Goal: Communication & Community: Participate in discussion

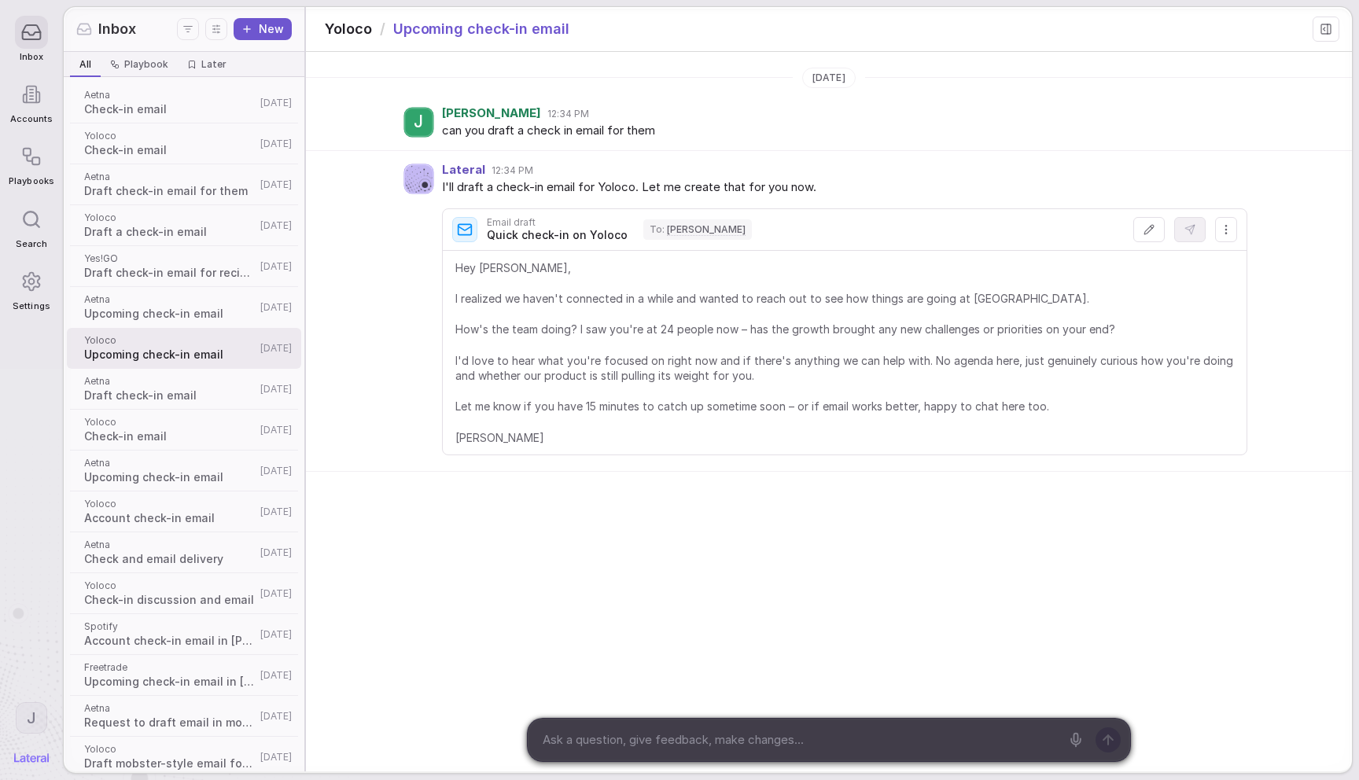
click at [1326, 29] on icon at bounding box center [1325, 29] width 13 height 13
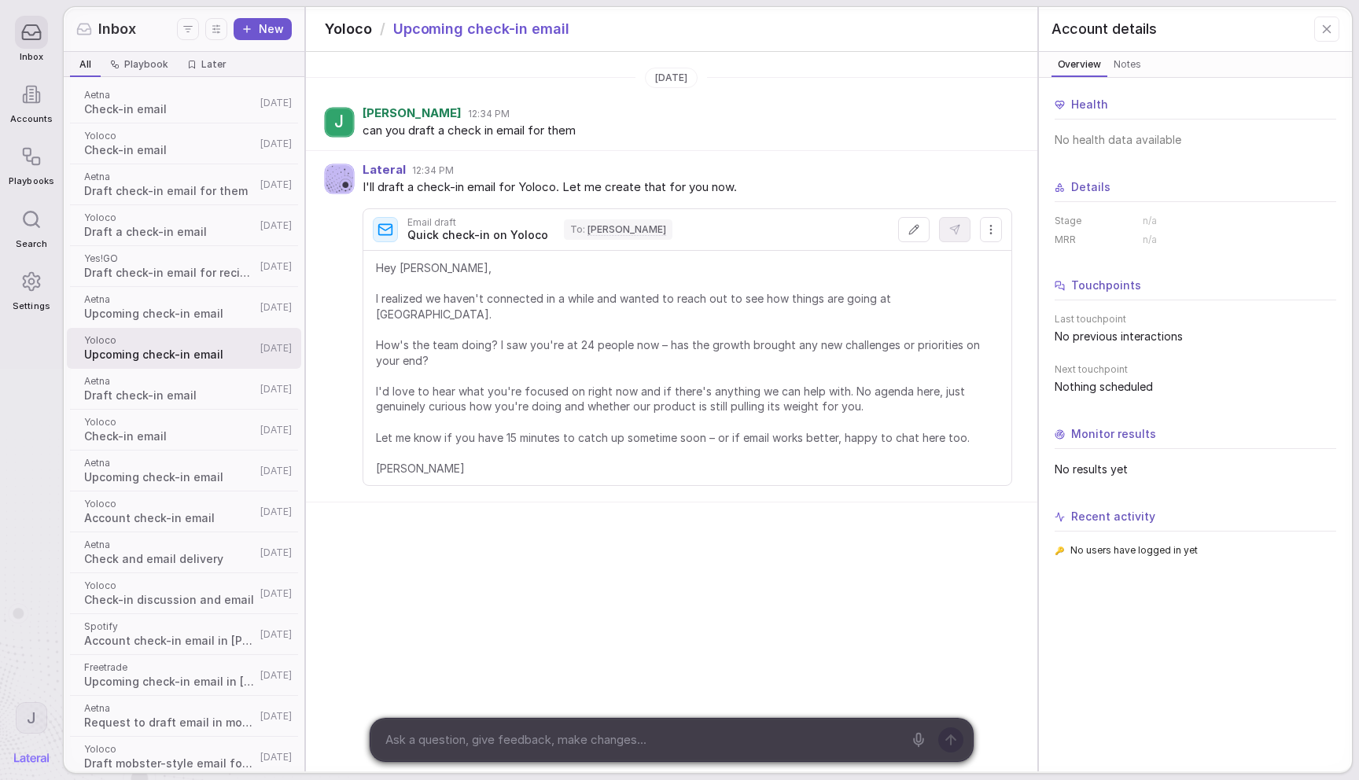
click at [1334, 30] on button at bounding box center [1326, 29] width 25 height 25
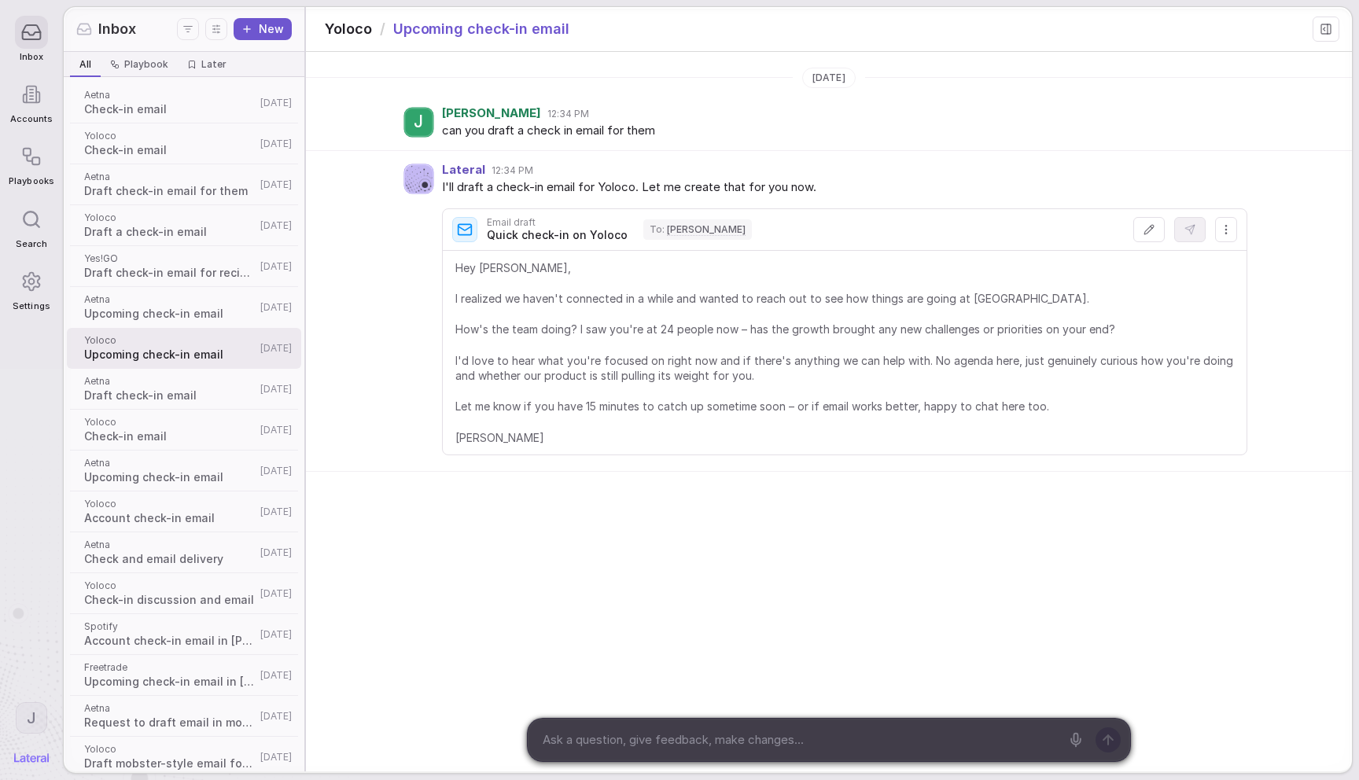
click at [1334, 30] on button at bounding box center [1325, 29] width 27 height 25
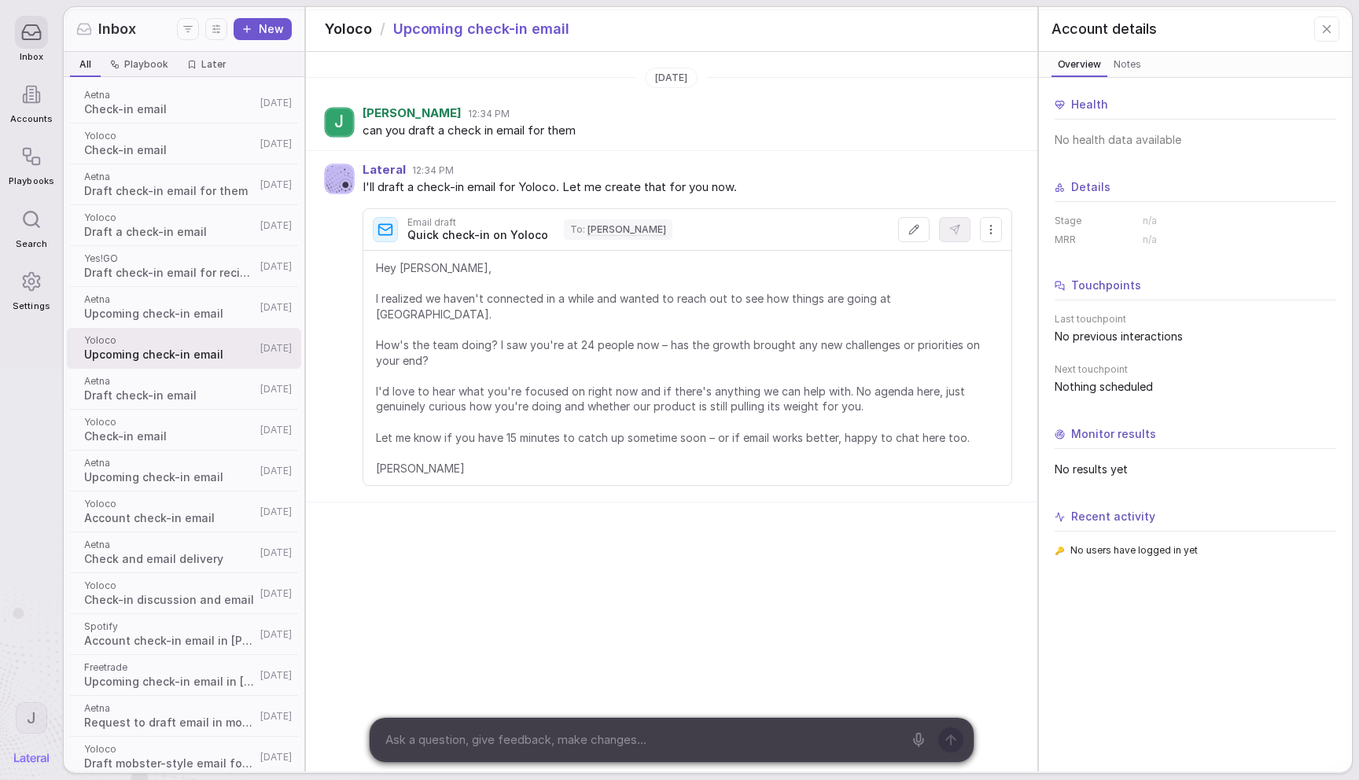
click at [1334, 30] on button at bounding box center [1326, 29] width 25 height 25
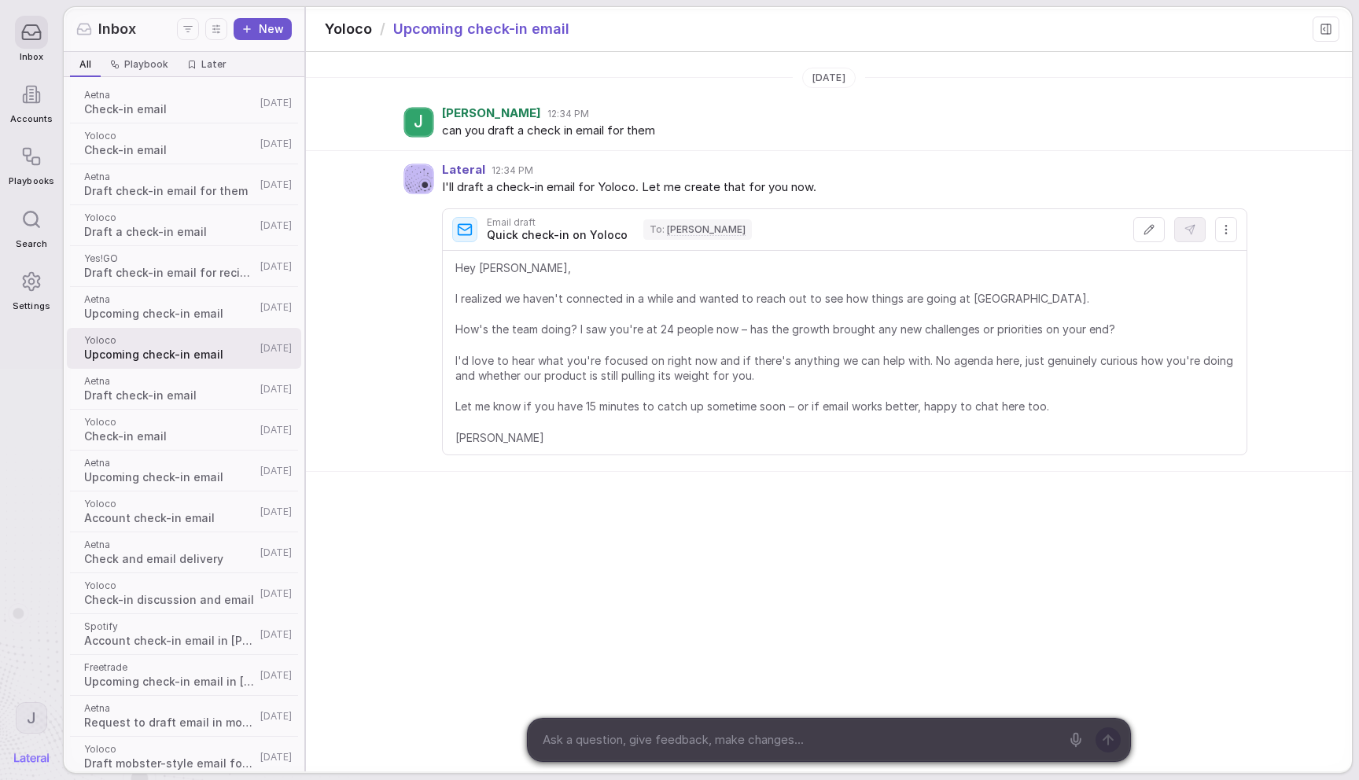
click at [812, 362] on span "Hey [PERSON_NAME], I realized we haven't connected in a while and wanted to rea…" at bounding box center [844, 352] width 778 height 185
click at [1323, 28] on icon at bounding box center [1325, 29] width 13 height 13
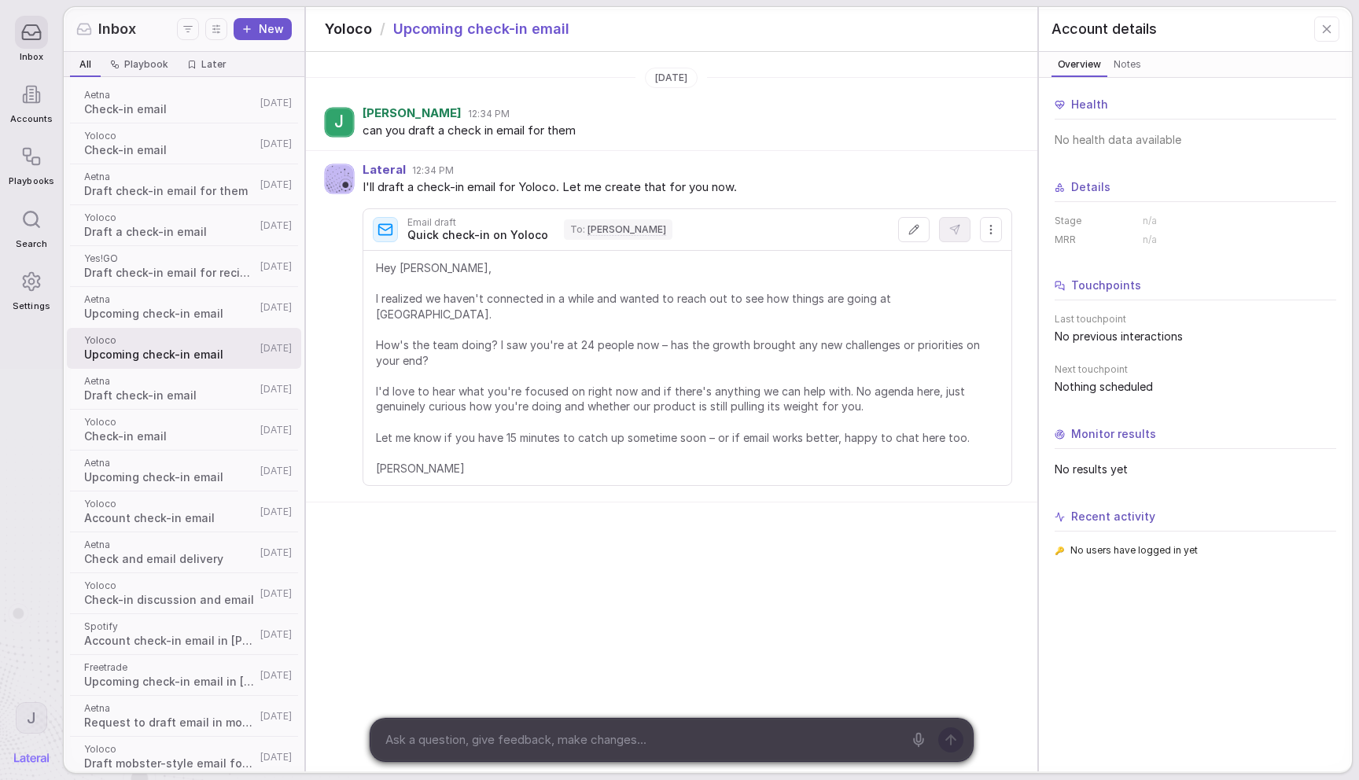
click at [1164, 109] on div "Health" at bounding box center [1195, 108] width 282 height 23
click at [1323, 26] on icon at bounding box center [1326, 29] width 7 height 7
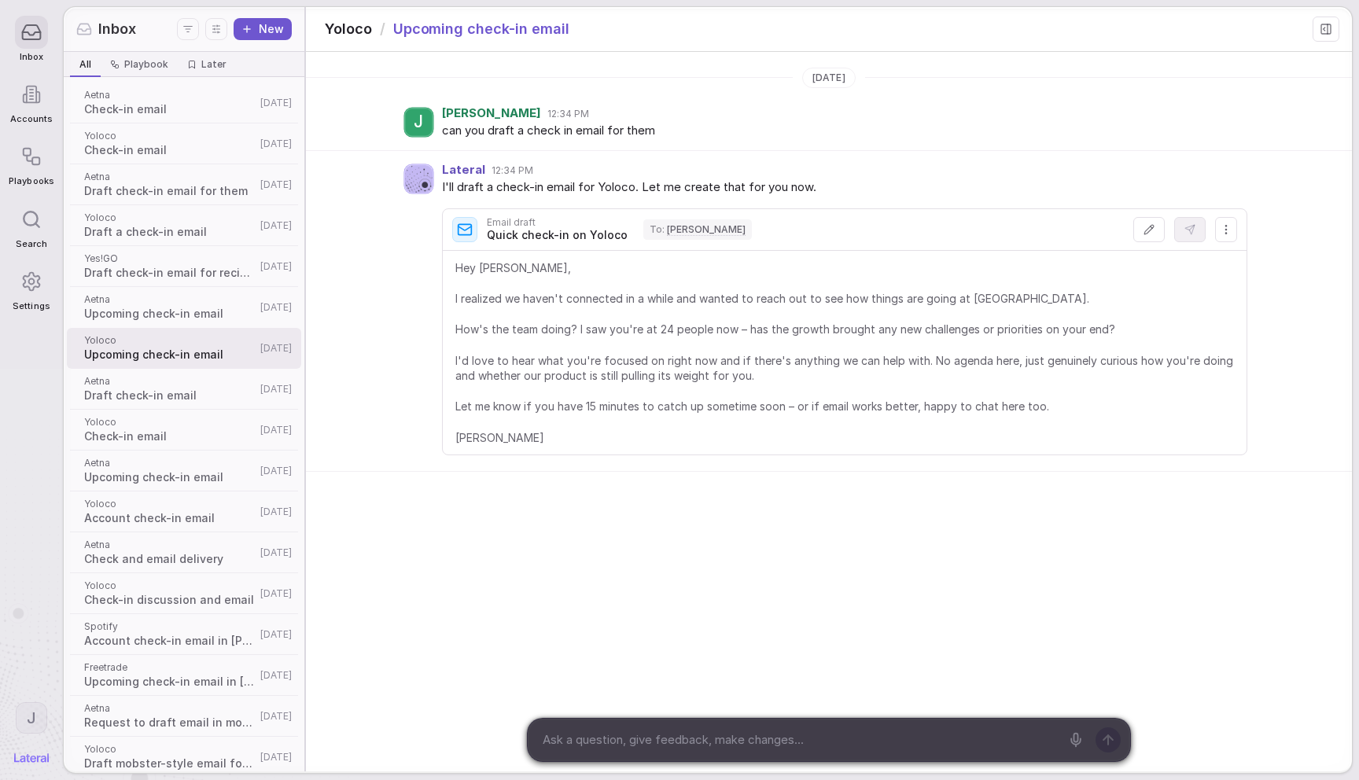
click at [1186, 86] on div "[DATE] J [PERSON_NAME] 12:34 PM can you draft a check in email for them Lateral…" at bounding box center [829, 266] width 1046 height 411
click at [1328, 31] on icon at bounding box center [1325, 29] width 13 height 13
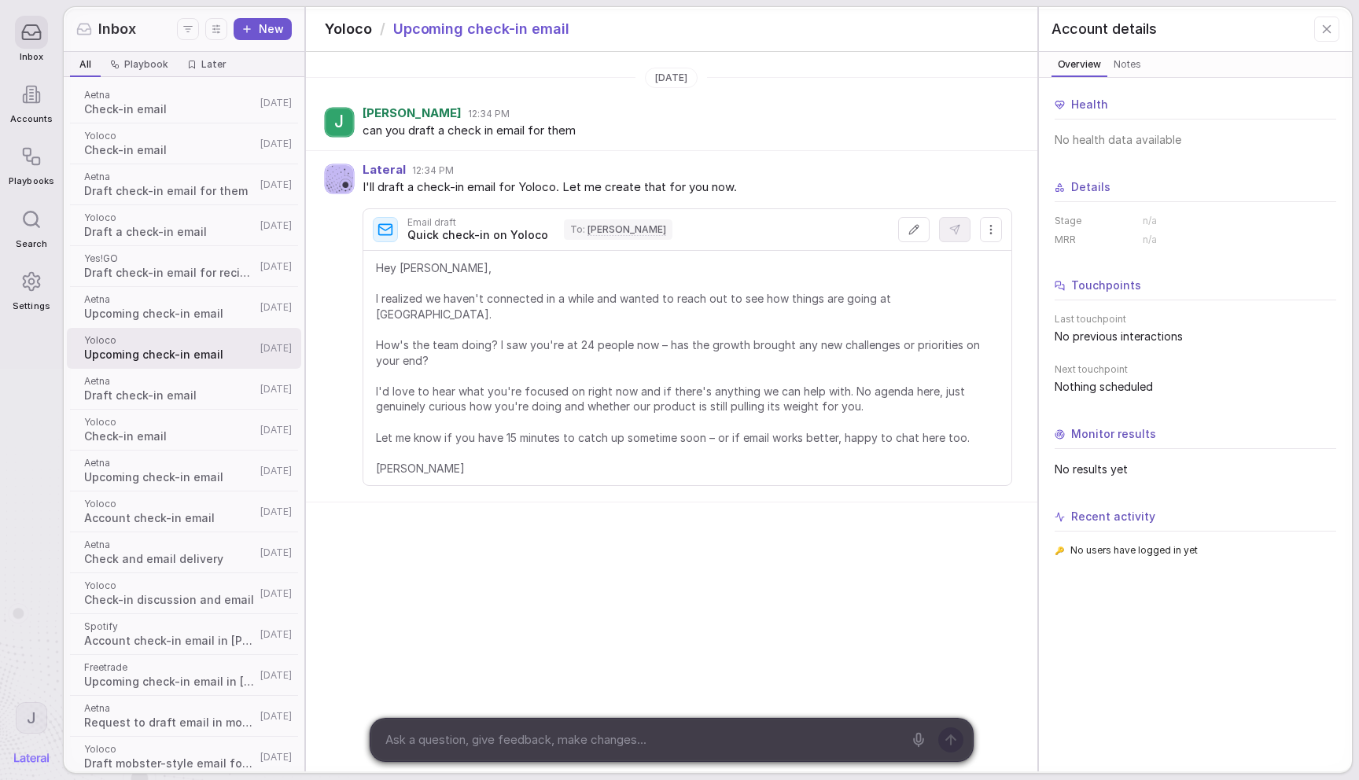
click at [1328, 34] on icon at bounding box center [1326, 29] width 14 height 14
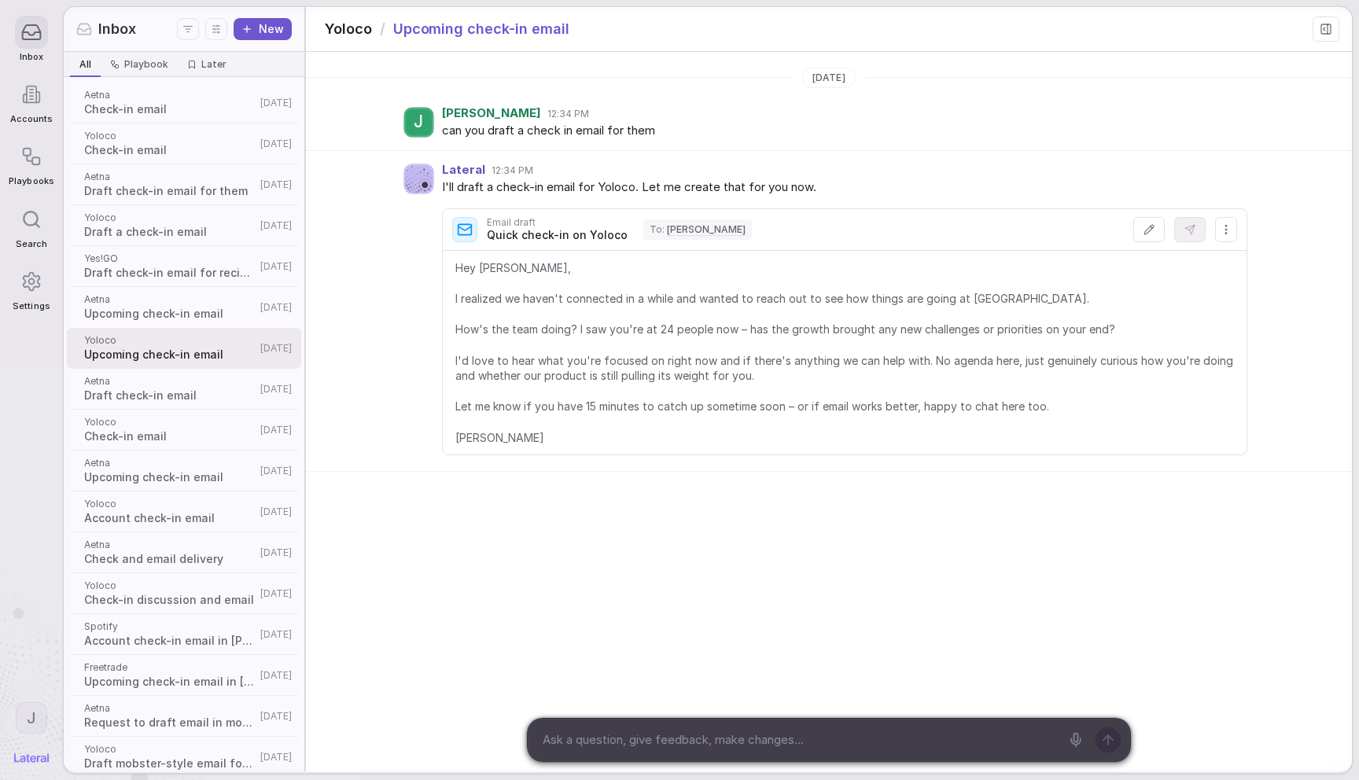
click at [1036, 91] on div "[DATE] J [PERSON_NAME] 12:34 PM can you draft a check in email for them Lateral…" at bounding box center [829, 266] width 1046 height 411
drag, startPoint x: 1169, startPoint y: 166, endPoint x: 1306, endPoint y: 28, distance: 194.6
click at [1174, 164] on div "Lateral 12:34 PM" at bounding box center [844, 170] width 805 height 13
click at [1324, 28] on icon at bounding box center [1324, 29] width 2 height 3
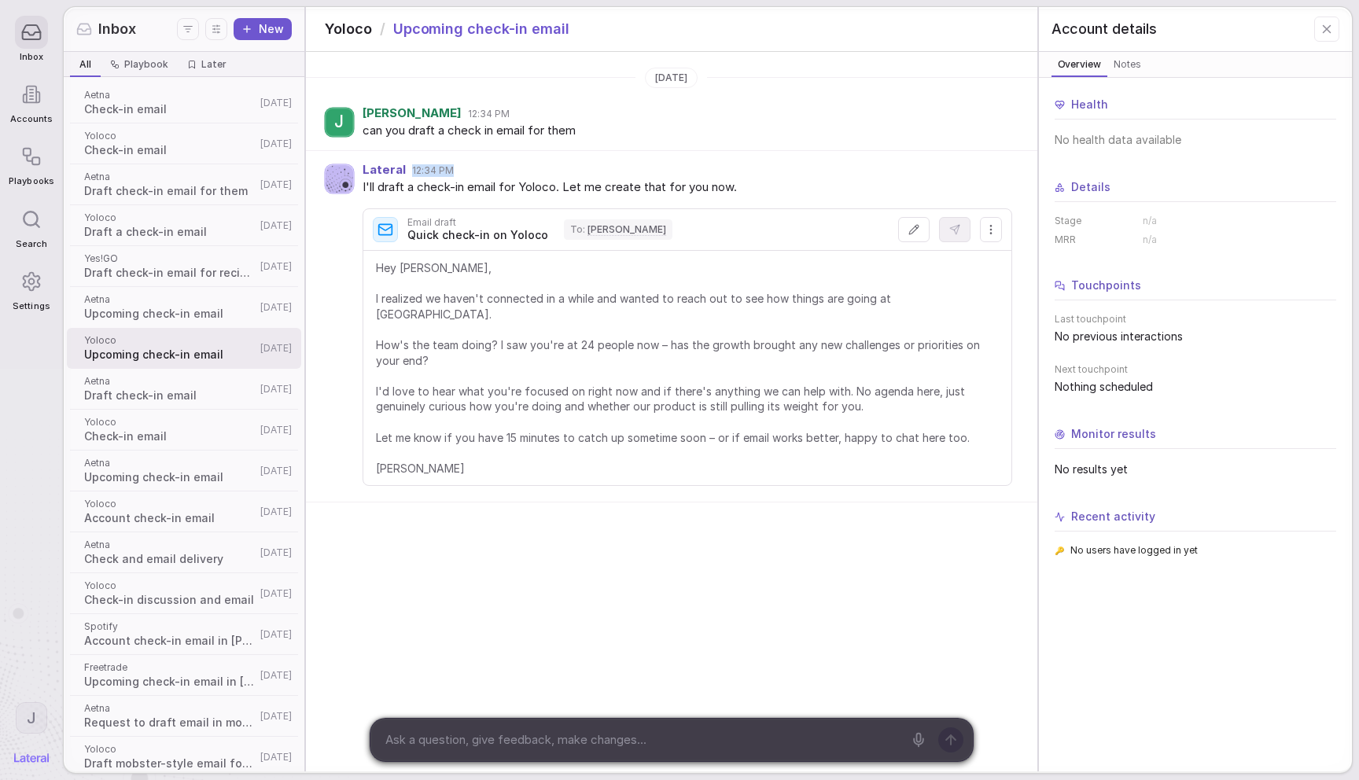
click at [1328, 33] on icon at bounding box center [1326, 29] width 14 height 14
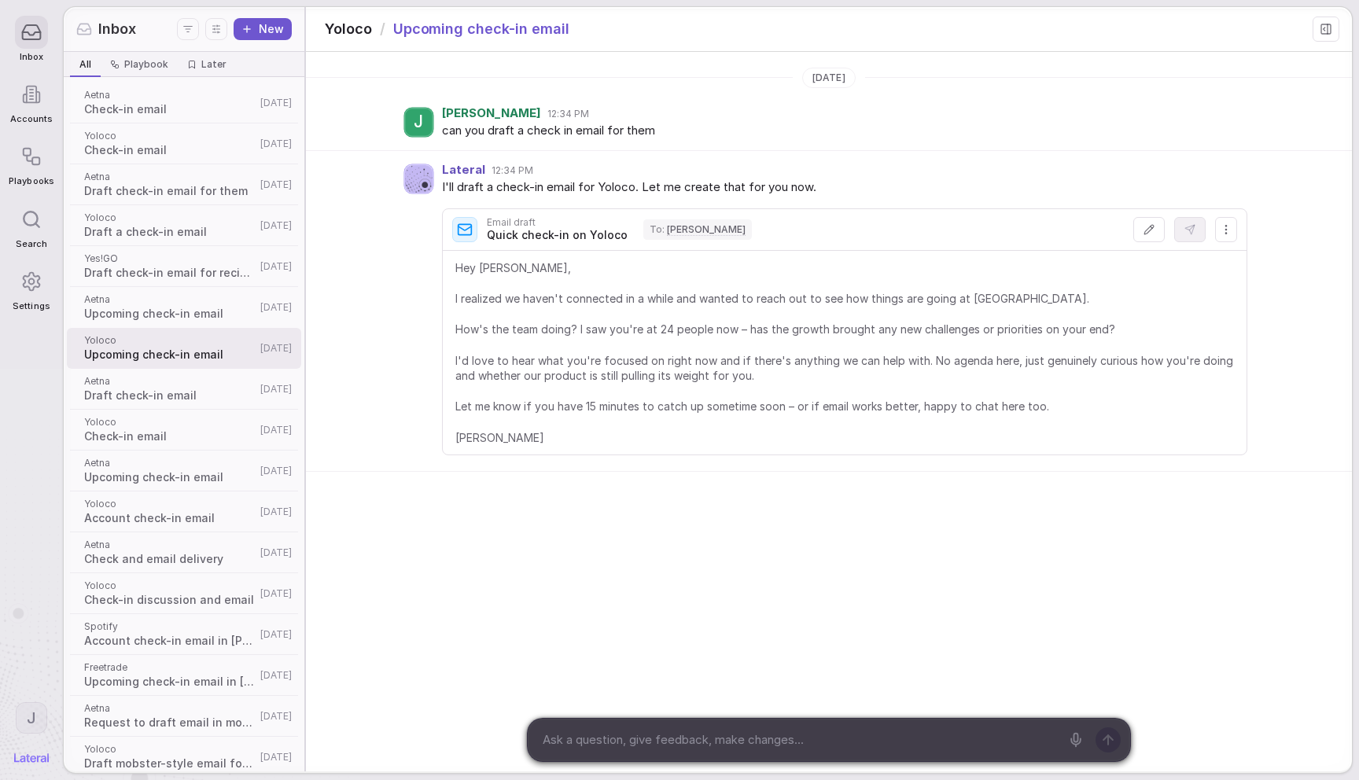
drag, startPoint x: 1029, startPoint y: 120, endPoint x: 1039, endPoint y: 114, distance: 11.6
click at [1029, 120] on div "J [PERSON_NAME] 12:34 PM" at bounding box center [844, 113] width 805 height 13
click at [1043, 112] on div "J [PERSON_NAME] 12:34 PM" at bounding box center [844, 113] width 805 height 13
